Goal: Task Accomplishment & Management: Use online tool/utility

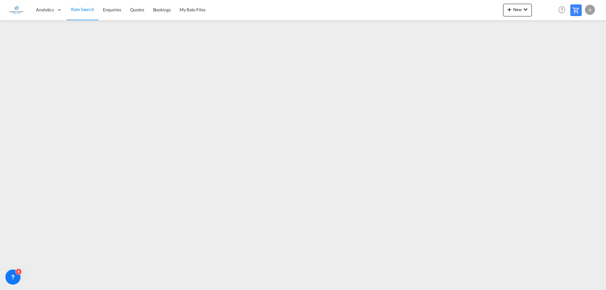
click at [498, 11] on div "Analytics Dashboard Rate Search Enquiries Quotes Bookings" at bounding box center [302, 10] width 587 height 20
click at [515, 9] on span "New" at bounding box center [518, 9] width 24 height 5
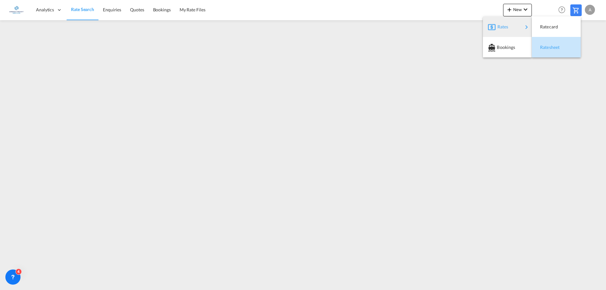
click at [547, 45] on span "Ratesheet" at bounding box center [543, 47] width 7 height 13
